Goal: Check status: Check status

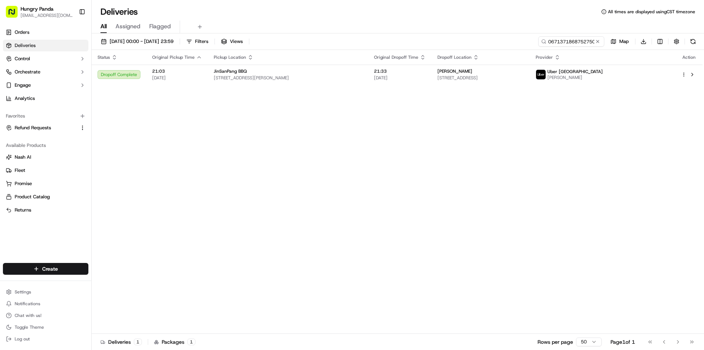
click at [544, 42] on input "0671371868752750611105" at bounding box center [571, 41] width 66 height 10
type input "5920447958356704041717"
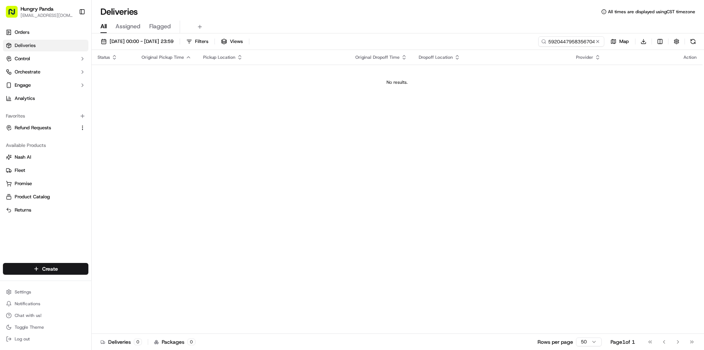
click at [566, 42] on input "5920447958356704041717" at bounding box center [571, 41] width 66 height 10
click at [153, 38] on span "[DATE] 00:00 - [DATE] 23:59" at bounding box center [142, 41] width 64 height 7
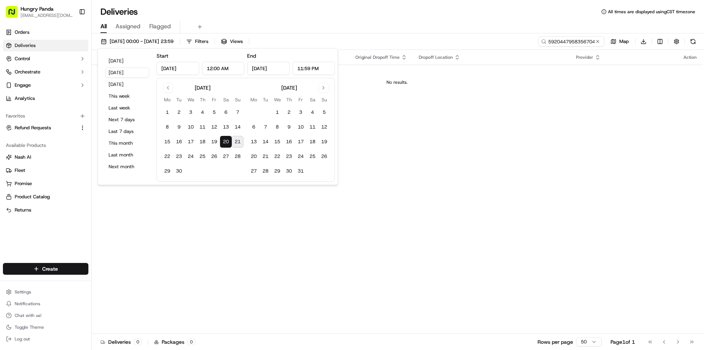
click at [240, 140] on button "21" at bounding box center [238, 142] width 12 height 12
type input "[DATE]"
click at [526, 26] on div "All Assigned Flagged" at bounding box center [398, 27] width 613 height 13
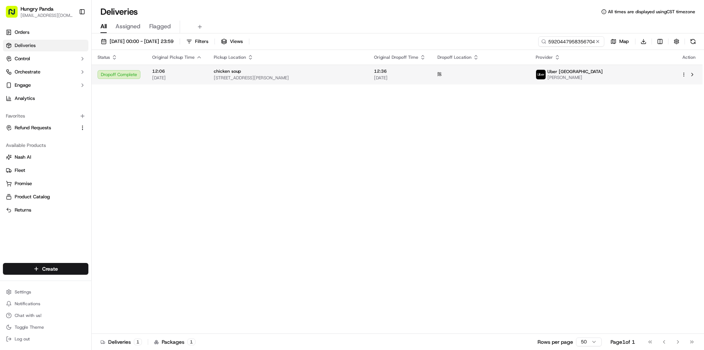
click at [499, 79] on td "陈" at bounding box center [481, 75] width 98 height 20
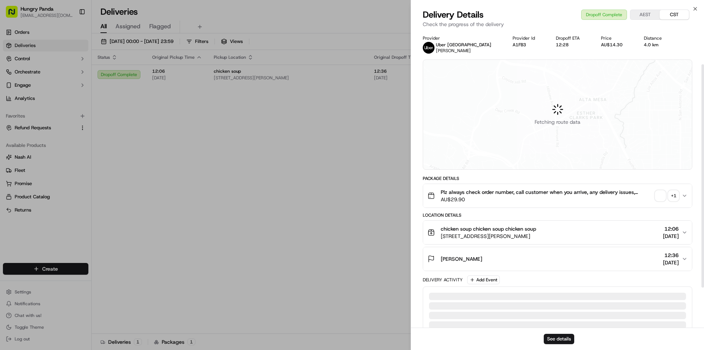
scroll to position [70, 0]
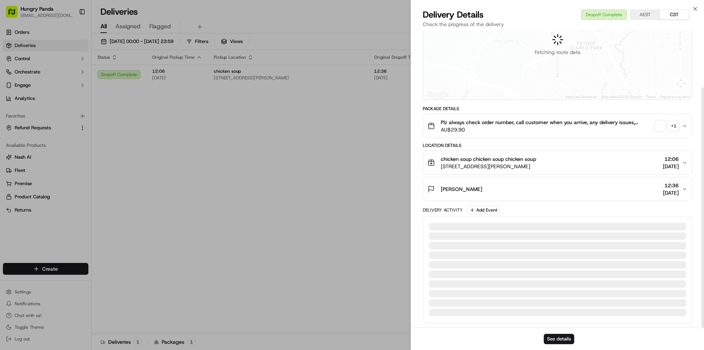
click at [675, 130] on div "+ 1" at bounding box center [674, 126] width 10 height 10
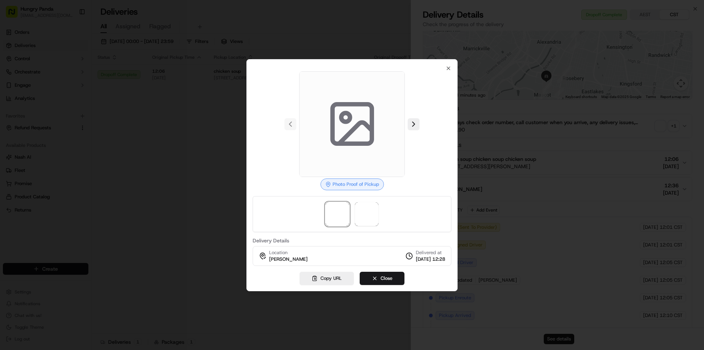
click at [380, 208] on div at bounding box center [352, 214] width 199 height 36
click at [371, 213] on span at bounding box center [366, 213] width 23 height 23
